Goal: Task Accomplishment & Management: Use online tool/utility

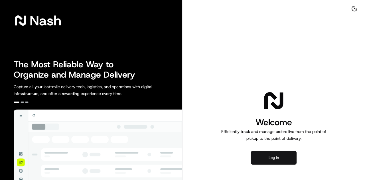
click at [279, 157] on button "Log in" at bounding box center [274, 158] width 46 height 14
